Goal: Find specific page/section: Find specific page/section

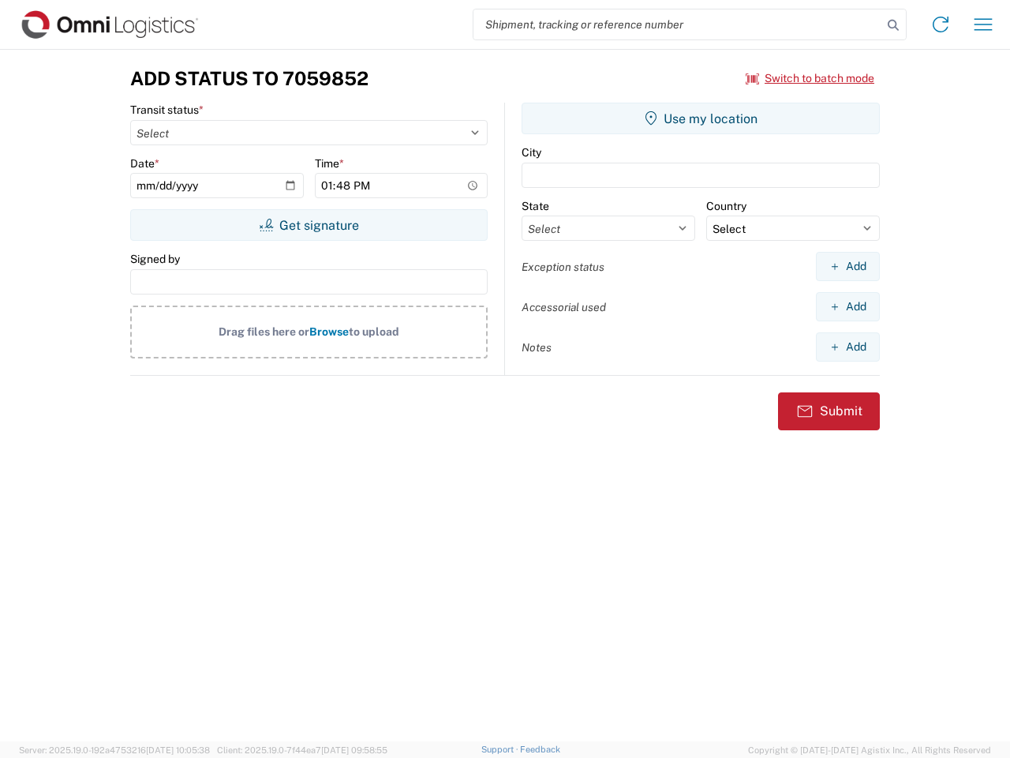
click at [678, 24] on input "search" at bounding box center [678, 24] width 409 height 30
click at [894, 25] on icon at bounding box center [894, 25] width 22 height 22
click at [941, 24] on icon at bounding box center [940, 24] width 25 height 25
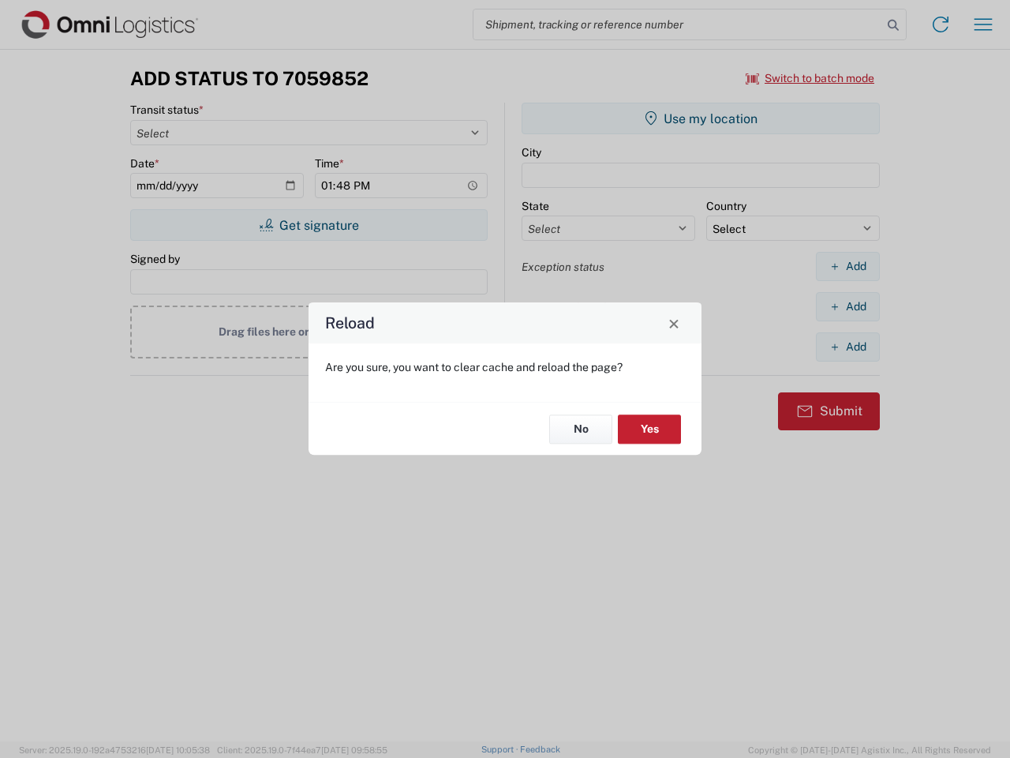
click at [984, 24] on div "Reload Are you sure, you want to clear cache and reload the page? No Yes" at bounding box center [505, 379] width 1010 height 758
click at [811, 78] on div "Reload Are you sure, you want to clear cache and reload the page? No Yes" at bounding box center [505, 379] width 1010 height 758
click at [309, 225] on div "Reload Are you sure, you want to clear cache and reload the page? No Yes" at bounding box center [505, 379] width 1010 height 758
click at [701, 118] on div "Reload Are you sure, you want to clear cache and reload the page? No Yes" at bounding box center [505, 379] width 1010 height 758
click at [848, 266] on div "Reload Are you sure, you want to clear cache and reload the page? No Yes" at bounding box center [505, 379] width 1010 height 758
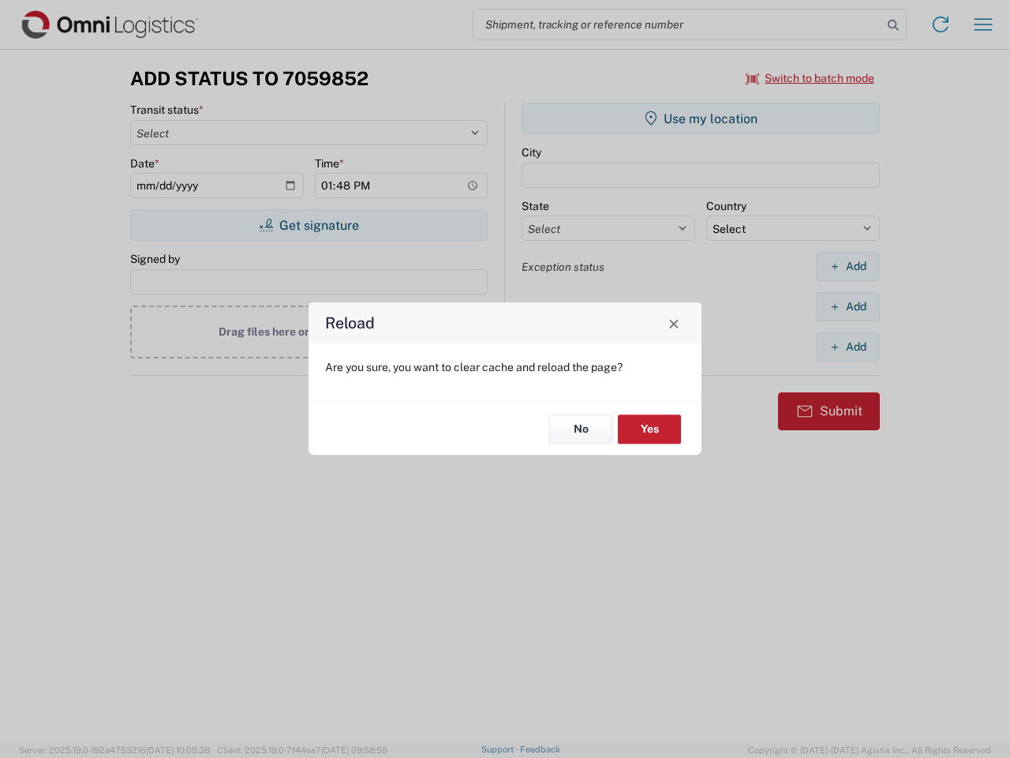
click at [848, 306] on div "Reload Are you sure, you want to clear cache and reload the page? No Yes" at bounding box center [505, 379] width 1010 height 758
click at [848, 347] on div "Reload Are you sure, you want to clear cache and reload the page? No Yes" at bounding box center [505, 379] width 1010 height 758
